Goal: Check status: Check status

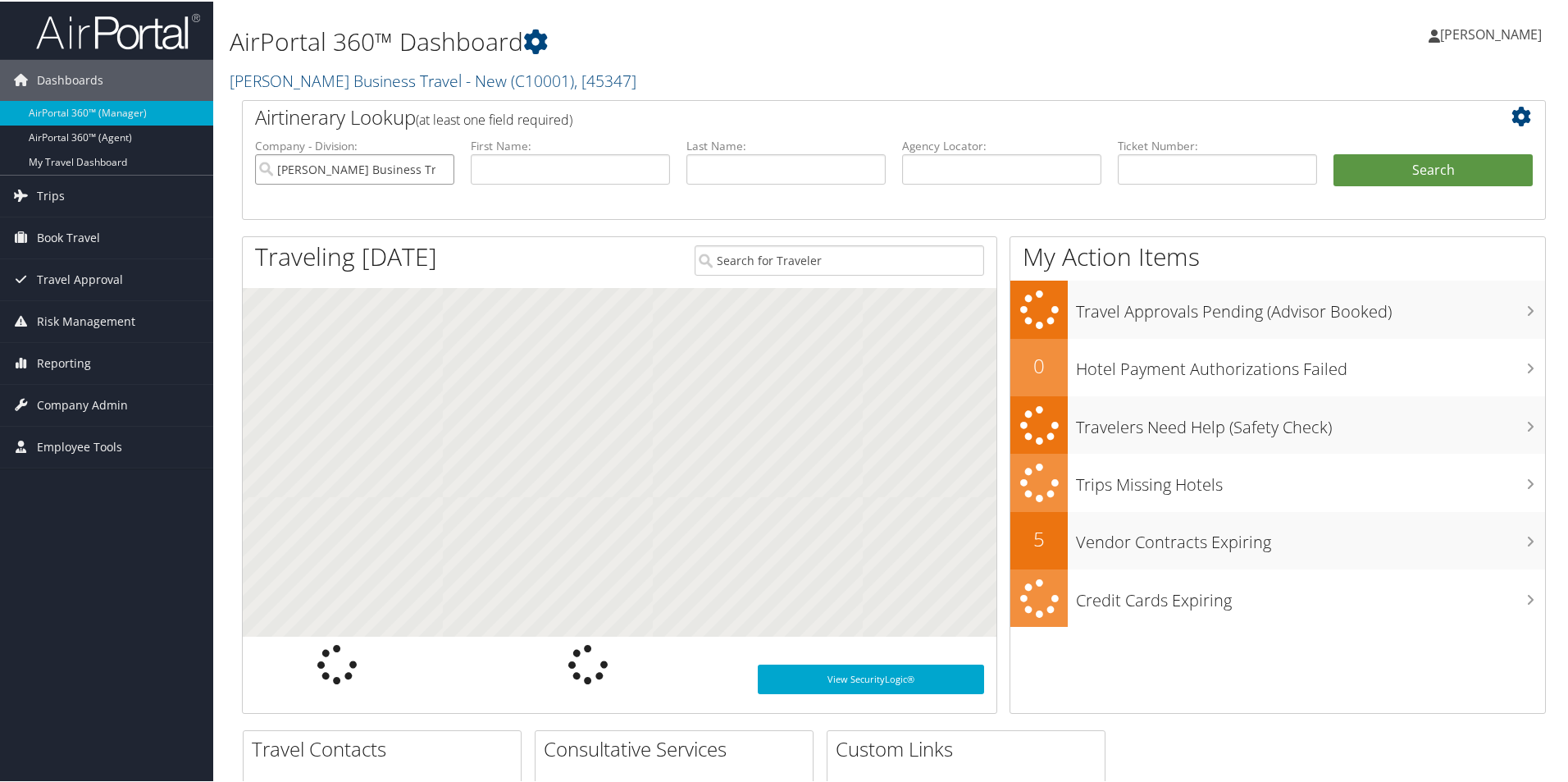
click at [423, 162] on input "Christopherson Business Travel - New" at bounding box center [354, 167] width 199 height 30
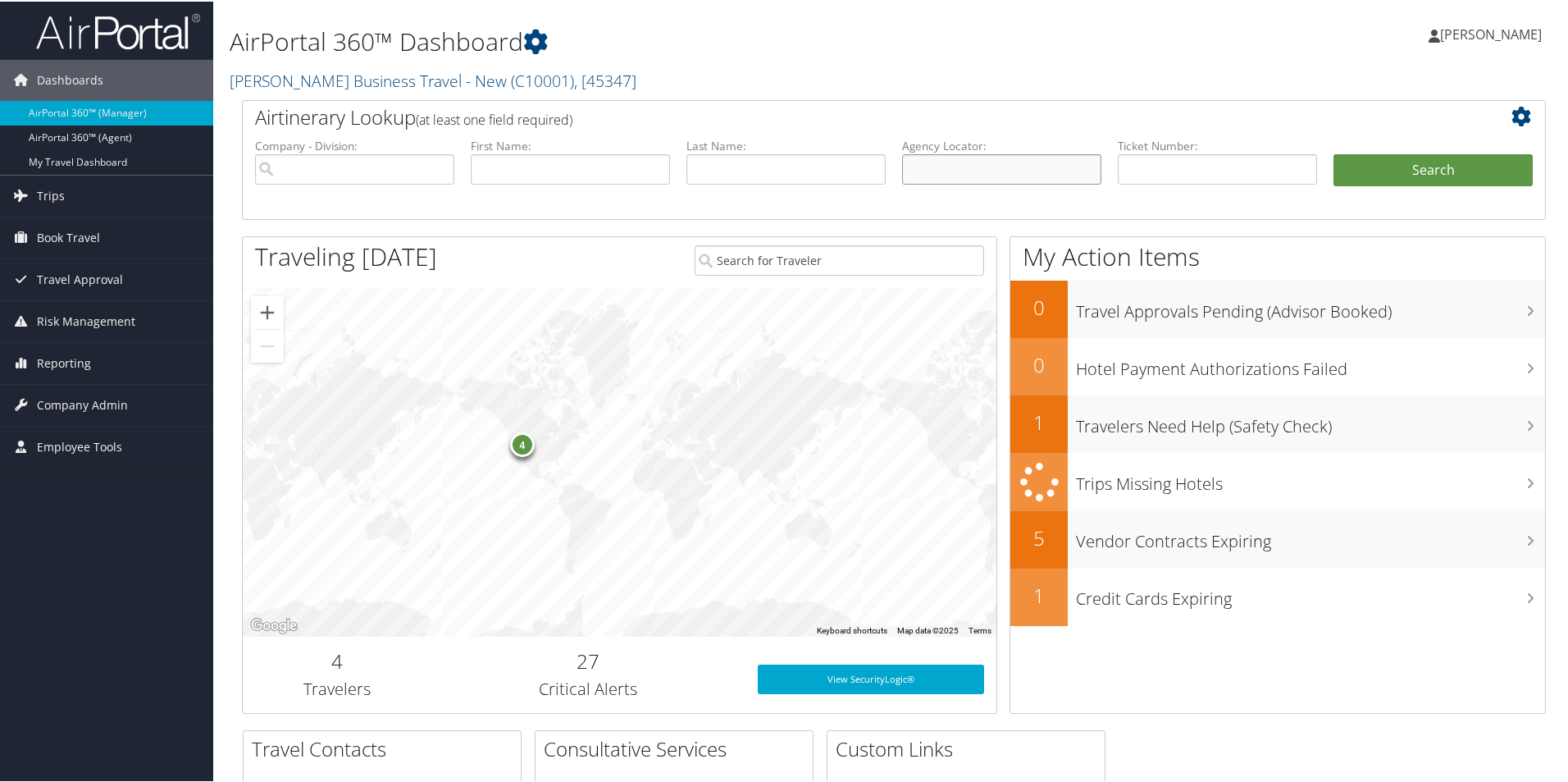
drag, startPoint x: 961, startPoint y: 174, endPoint x: 952, endPoint y: 167, distance: 11.4
click at [959, 171] on input "text" at bounding box center [1001, 167] width 199 height 30
click at [924, 155] on input "text" at bounding box center [1001, 167] width 199 height 30
paste input "D994ZZ"
type input "D994ZZ"
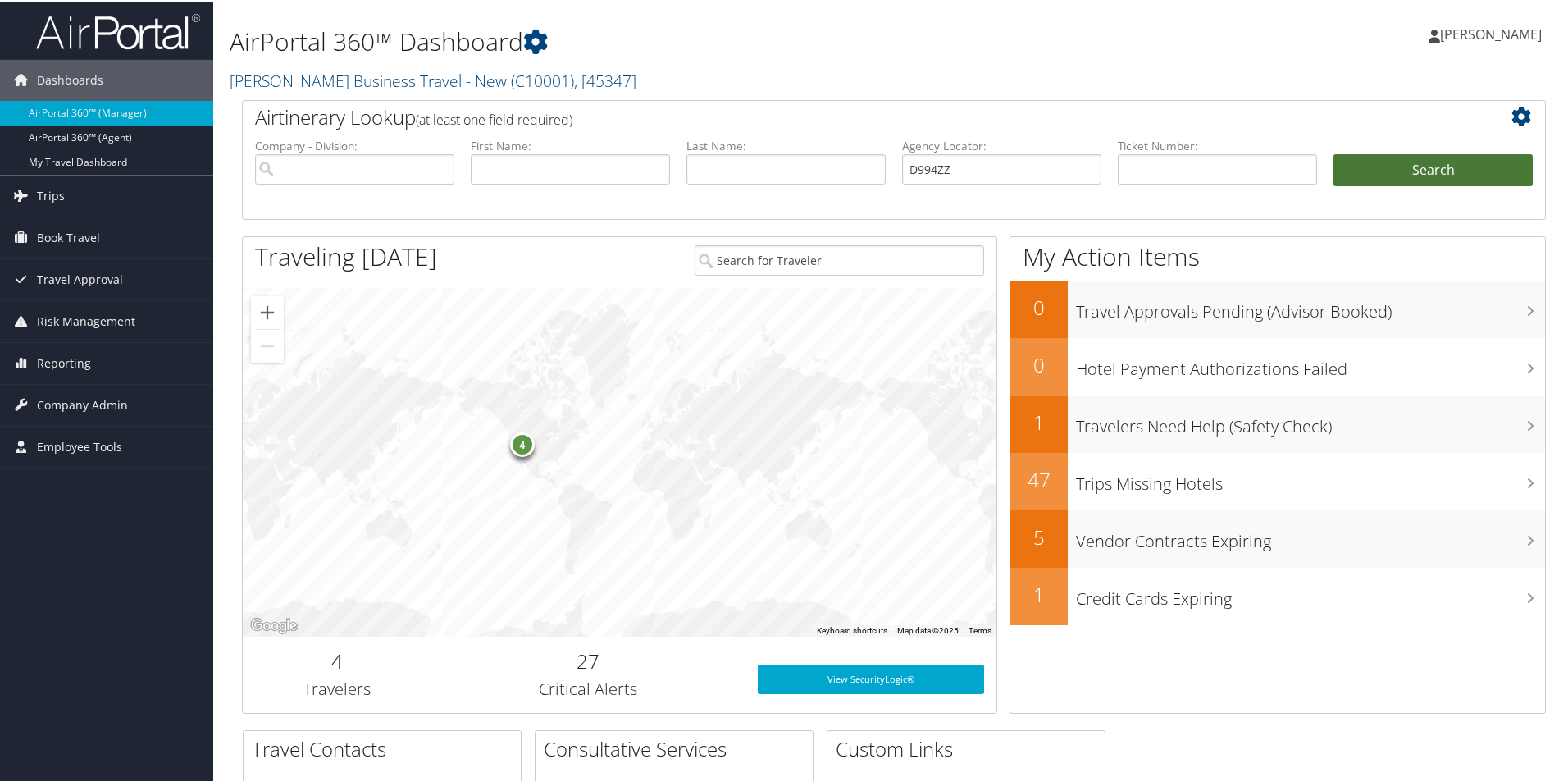
click at [1368, 166] on button "Search" at bounding box center [1433, 168] width 199 height 32
click at [1369, 166] on button "Search" at bounding box center [1433, 168] width 199 height 32
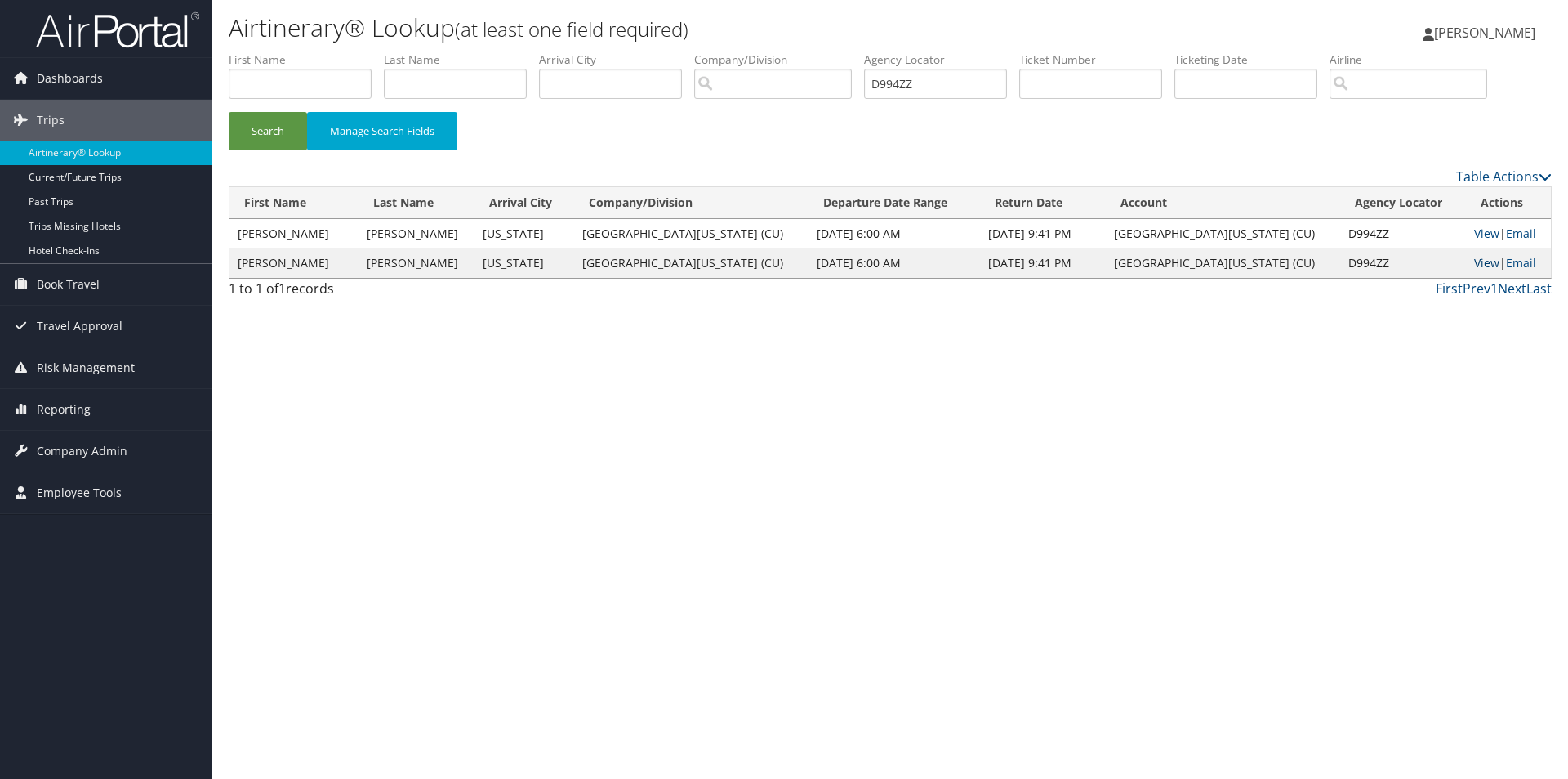
click at [1474, 258] on link "View" at bounding box center [1487, 262] width 26 height 16
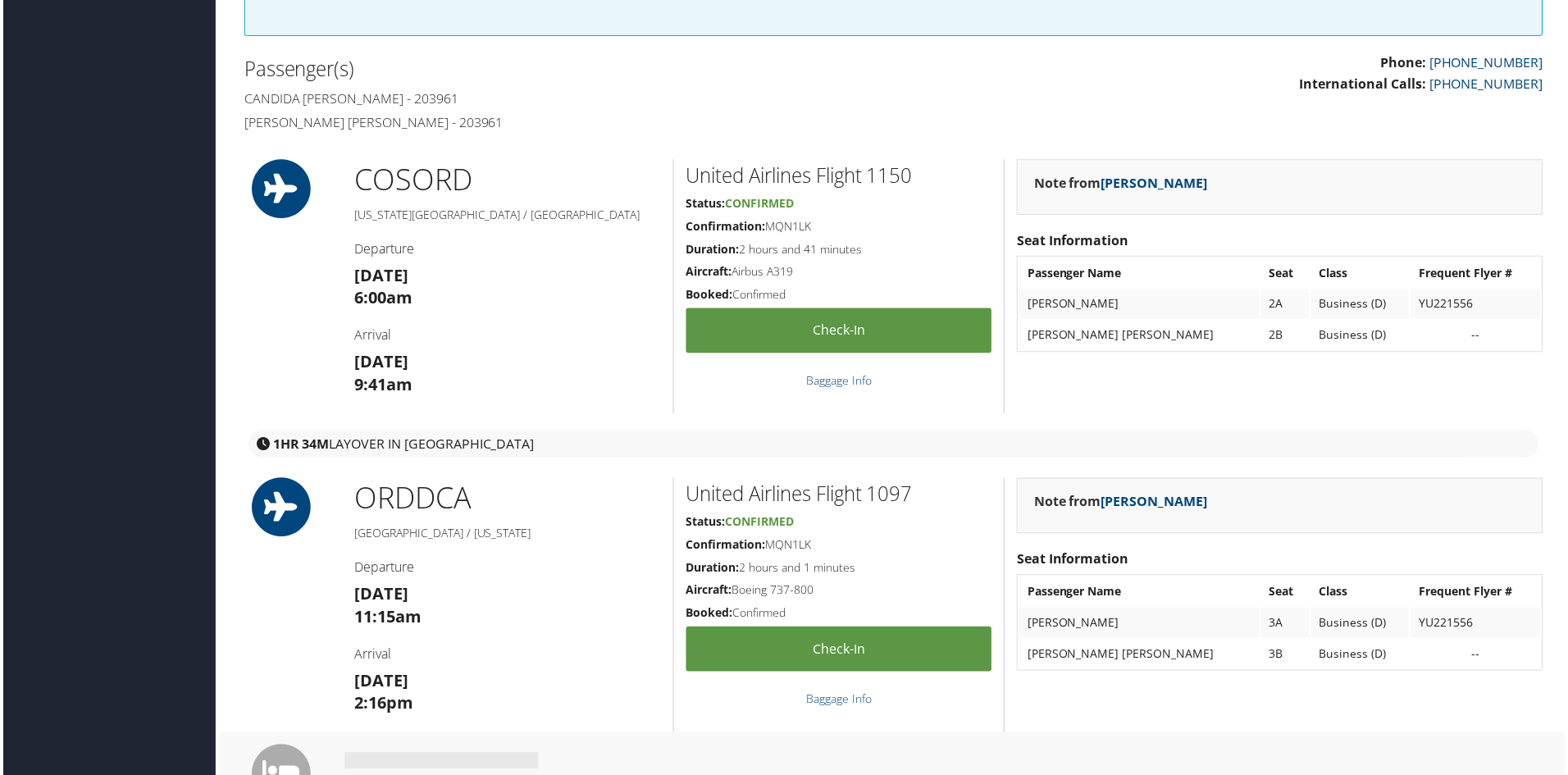
scroll to position [549, 0]
